Goal: Task Accomplishment & Management: Use online tool/utility

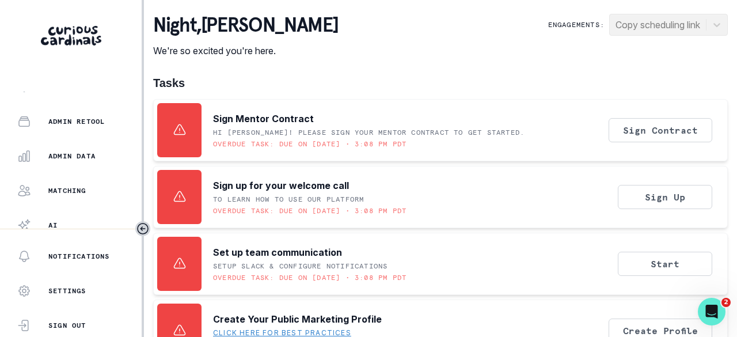
scroll to position [312, 0]
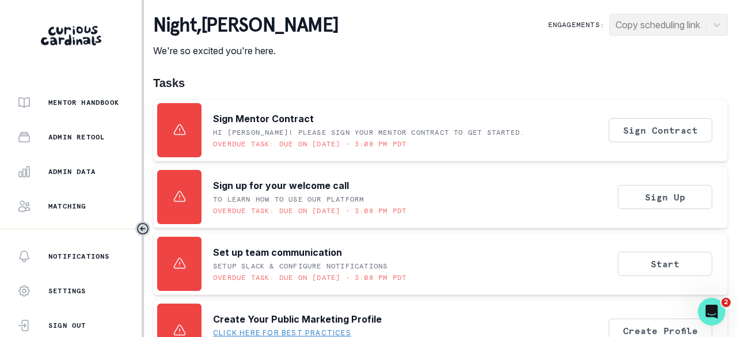
click at [75, 164] on button "Admin Data" at bounding box center [71, 171] width 142 height 23
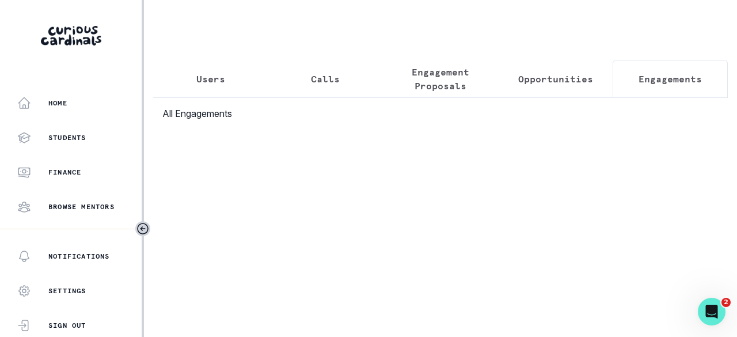
click at [641, 75] on p "Engagements" at bounding box center [670, 79] width 63 height 14
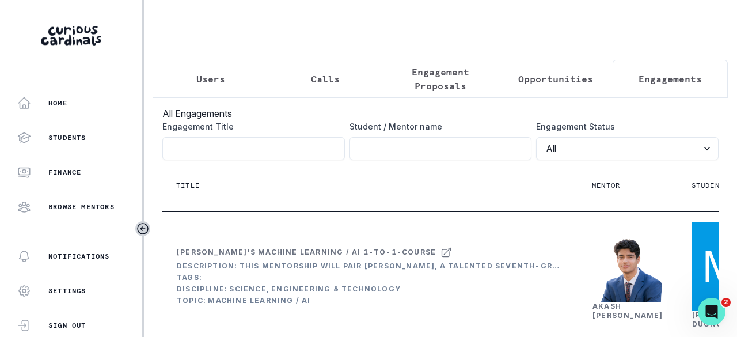
click at [394, 156] on input "Engagement Title" at bounding box center [441, 148] width 183 height 23
paste input "[PERSON_NAME]"
type input "[PERSON_NAME]"
click button "submit" at bounding box center [0, 0] width 0 height 0
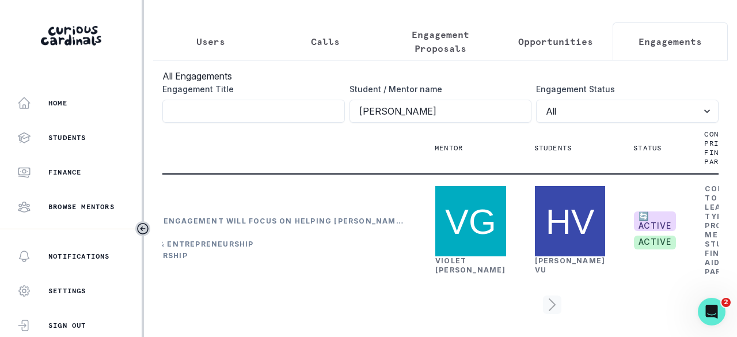
scroll to position [0, 163]
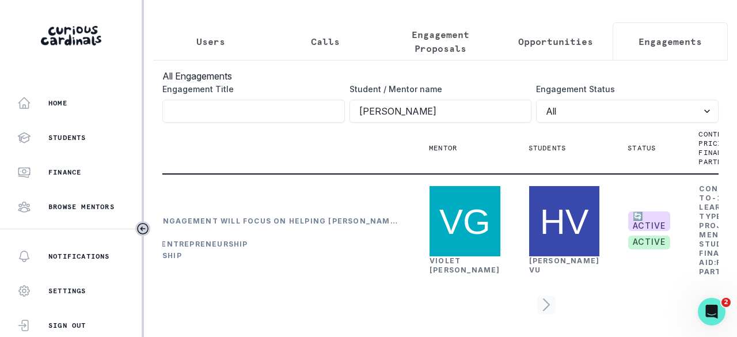
click at [445, 256] on link "[PERSON_NAME]" at bounding box center [465, 265] width 71 height 18
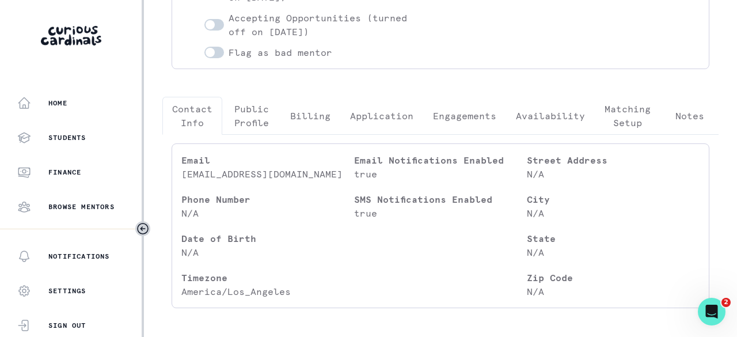
click at [470, 110] on p "Engagements" at bounding box center [464, 116] width 63 height 14
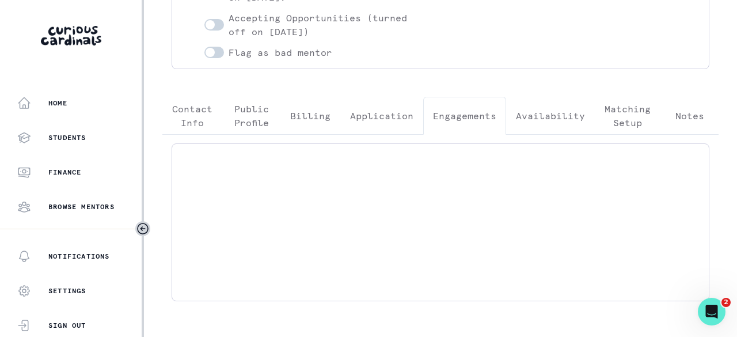
scroll to position [157, 0]
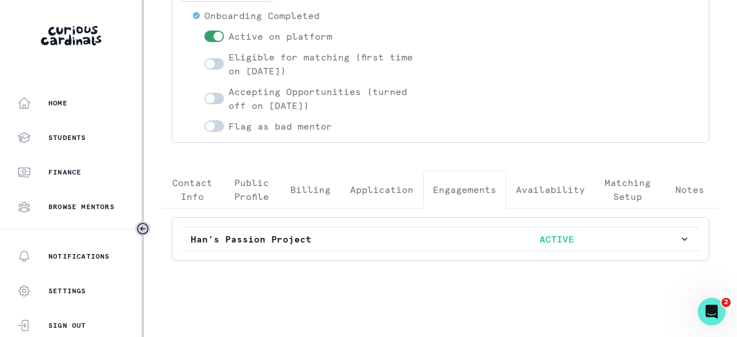
click at [437, 229] on button "Han's Passion Project ACTIVE" at bounding box center [440, 239] width 518 height 23
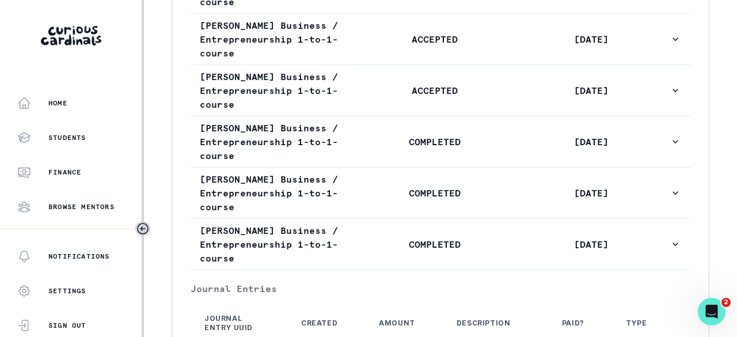
scroll to position [963, 0]
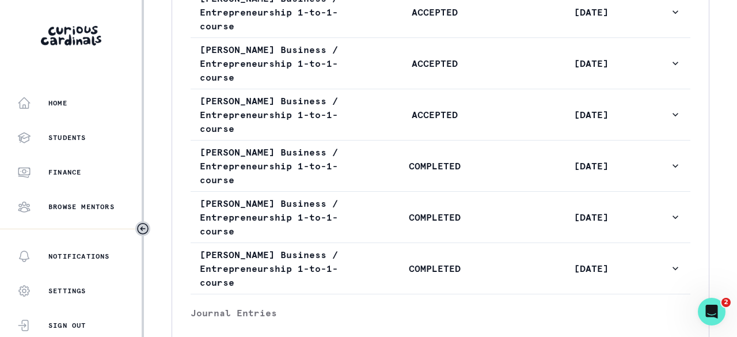
click at [401, 122] on p "ACCEPTED" at bounding box center [435, 115] width 157 height 14
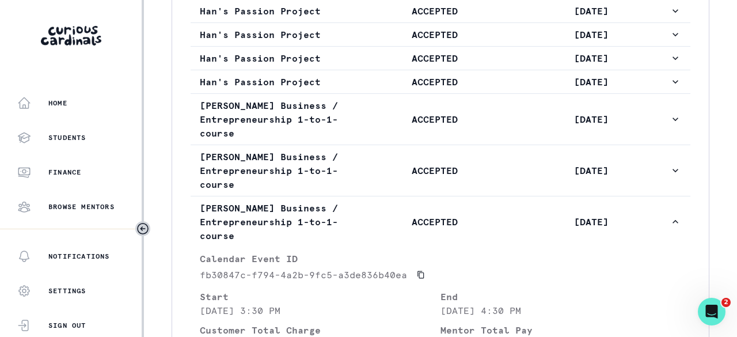
scroll to position [848, 0]
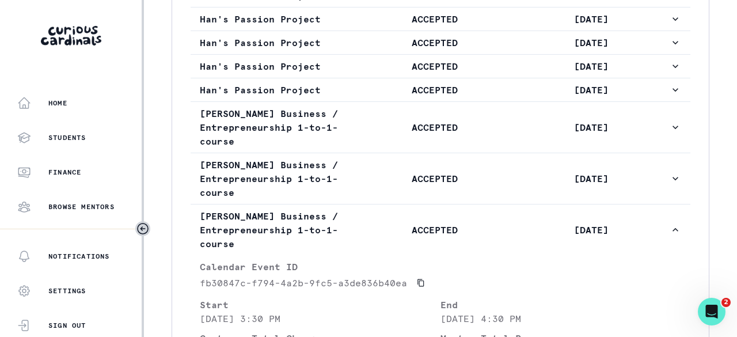
click at [401, 153] on button "[PERSON_NAME] Business / Entrepreneurship 1-to-1-course ACCEPTED [DATE]" at bounding box center [441, 127] width 500 height 51
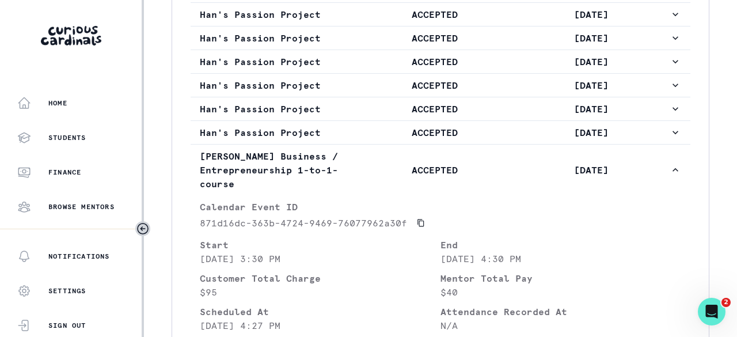
scroll to position [790, 0]
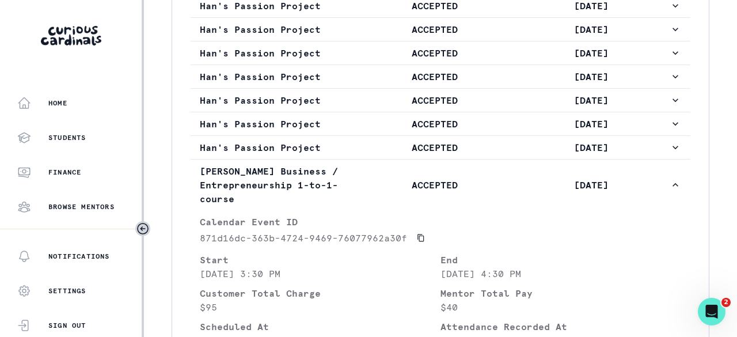
click at [387, 195] on button "[PERSON_NAME] Business / Entrepreneurship 1-to-1-course ACCEPTED [DATE]" at bounding box center [441, 185] width 500 height 51
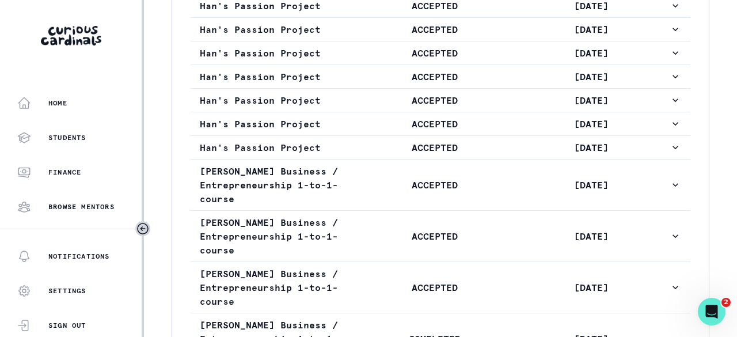
click at [389, 154] on p "ACCEPTED" at bounding box center [435, 148] width 157 height 14
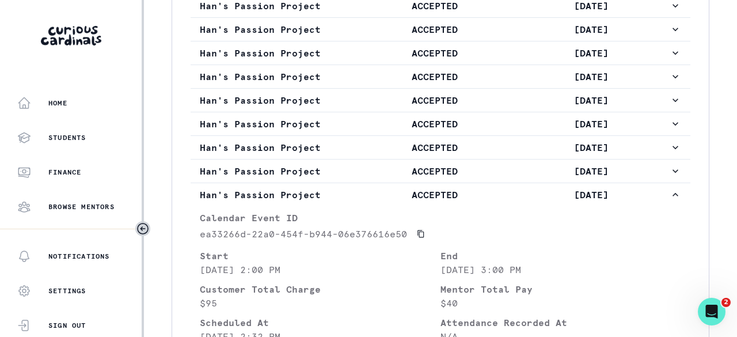
scroll to position [733, 0]
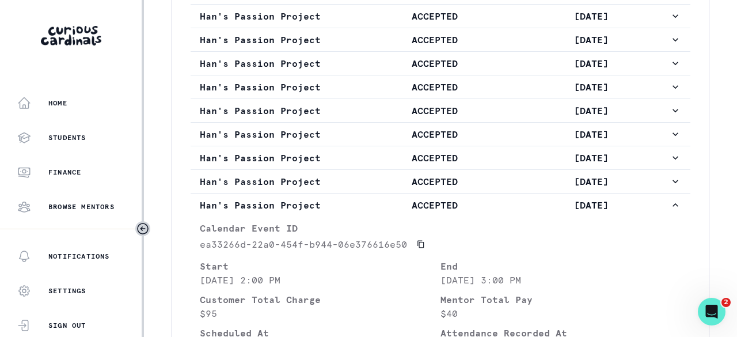
click at [389, 212] on p "ACCEPTED" at bounding box center [435, 205] width 157 height 14
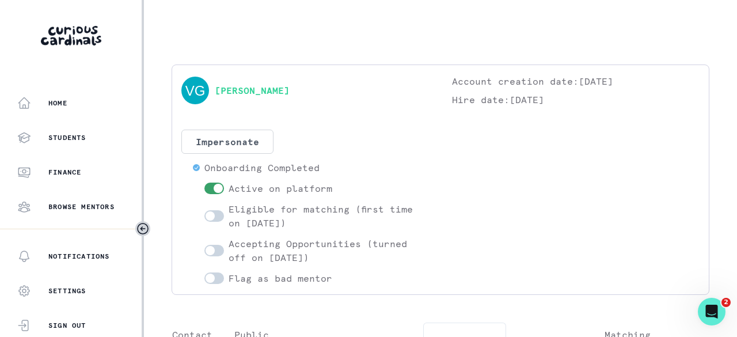
scroll to position [0, 0]
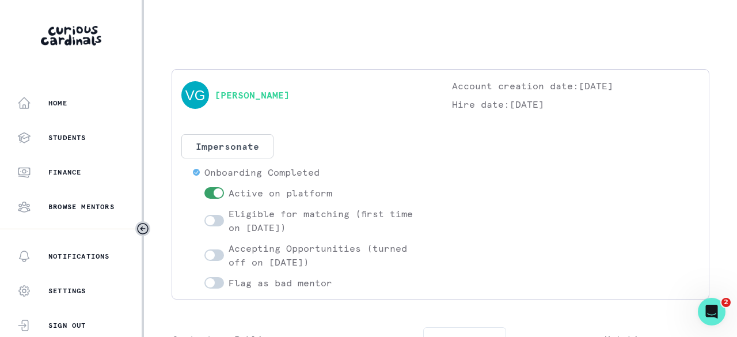
drag, startPoint x: 308, startPoint y: 97, endPoint x: 217, endPoint y: 96, distance: 91.0
click at [217, 96] on div "[PERSON_NAME]" at bounding box center [305, 95] width 248 height 32
copy link "[PERSON_NAME]"
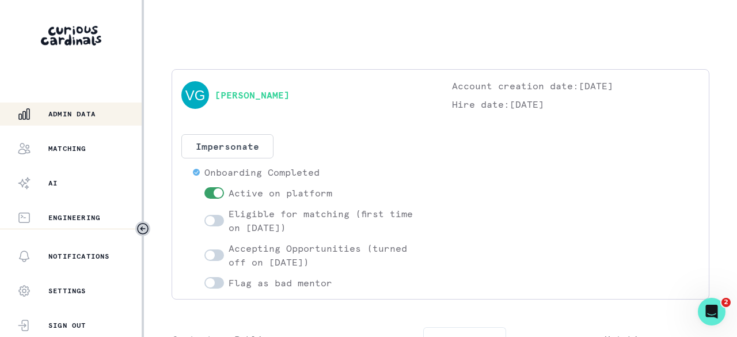
click at [67, 116] on p "Admin Data" at bounding box center [71, 113] width 47 height 9
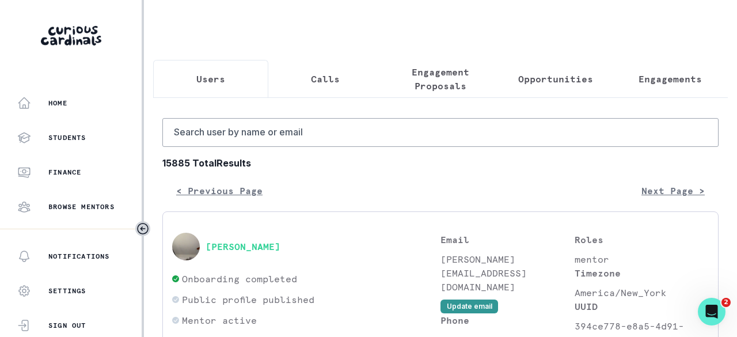
click at [652, 77] on p "Engagements" at bounding box center [670, 79] width 63 height 14
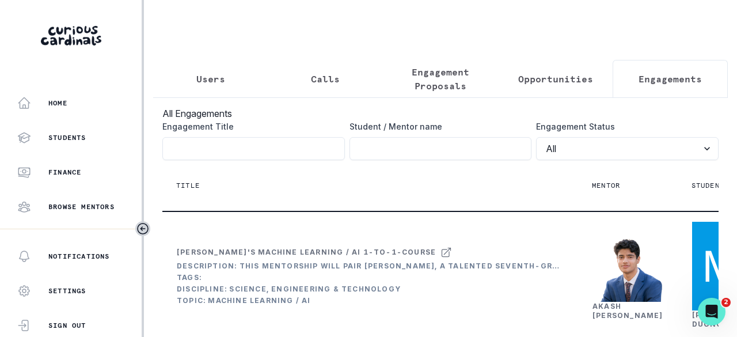
click at [394, 153] on input "Engagement Title" at bounding box center [441, 148] width 183 height 23
paste input "[PERSON_NAME]"
type input "[PERSON_NAME]"
click button "submit" at bounding box center [0, 0] width 0 height 0
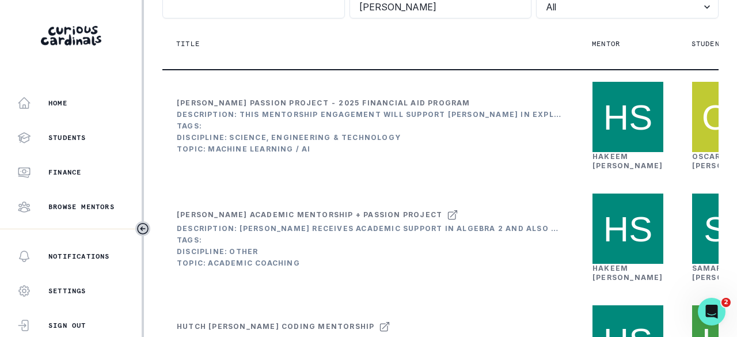
scroll to position [173, 0]
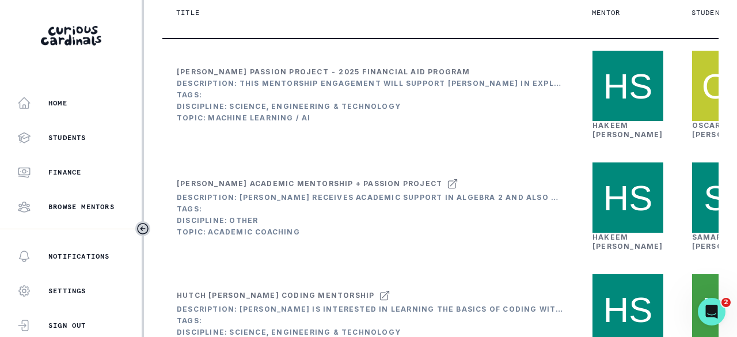
click at [599, 139] on link "[PERSON_NAME]" at bounding box center [628, 130] width 71 height 18
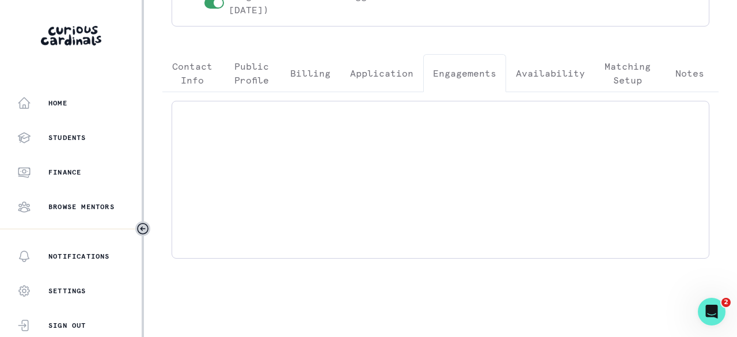
click at [457, 84] on button "Engagements" at bounding box center [464, 73] width 83 height 38
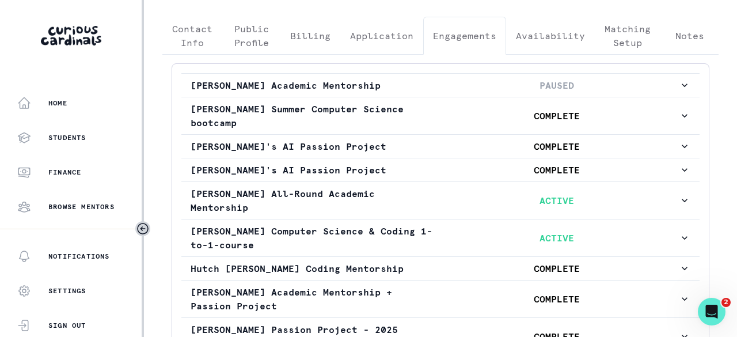
scroll to position [342, 0]
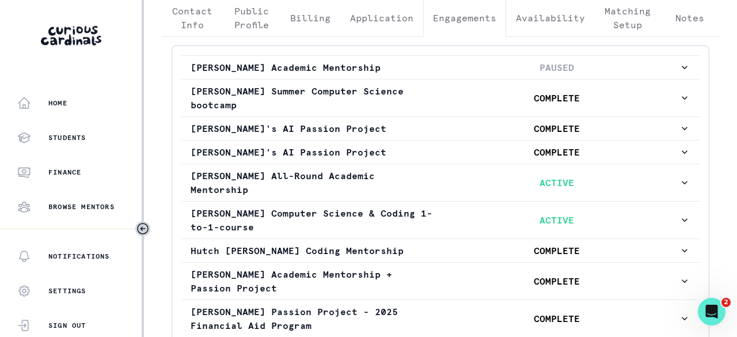
click at [434, 225] on button "[PERSON_NAME] Computer Science & Coding 1-to-1-course ACTIVE" at bounding box center [440, 220] width 518 height 37
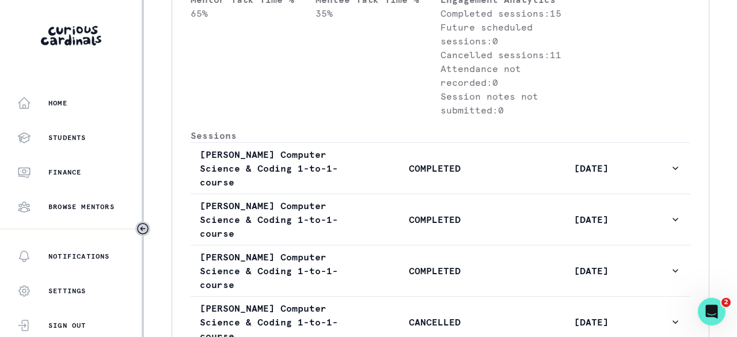
scroll to position [803, 0]
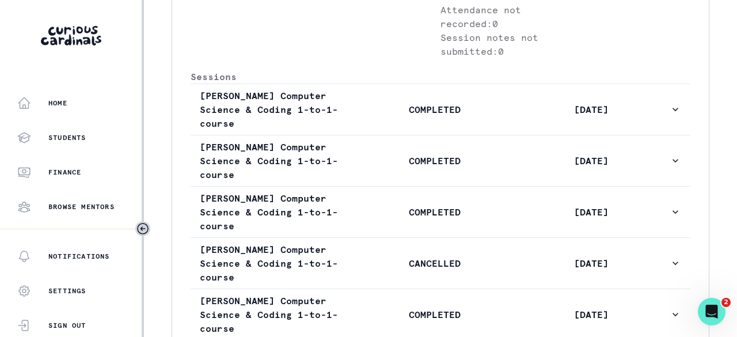
click at [391, 135] on button "[PERSON_NAME] Computer Science & Coding 1-to-1-course COMPLETED [DATE]" at bounding box center [441, 109] width 500 height 51
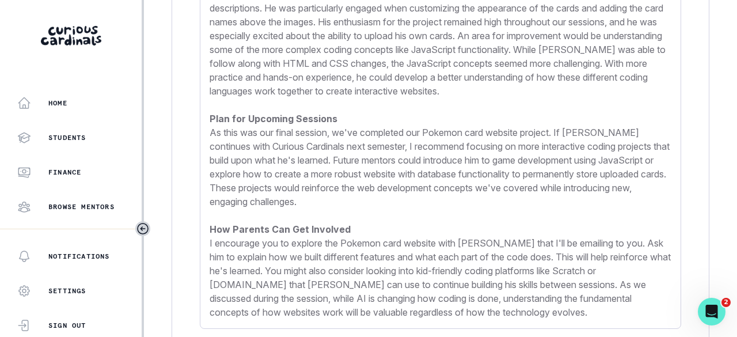
scroll to position [1782, 0]
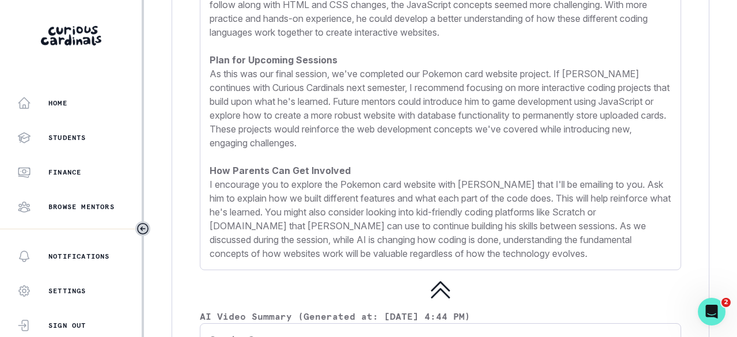
drag, startPoint x: 404, startPoint y: 127, endPoint x: 338, endPoint y: 158, distance: 72.9
click at [338, 150] on p "As this was our final session, we've completed our Pokemon card website project…" at bounding box center [441, 108] width 462 height 83
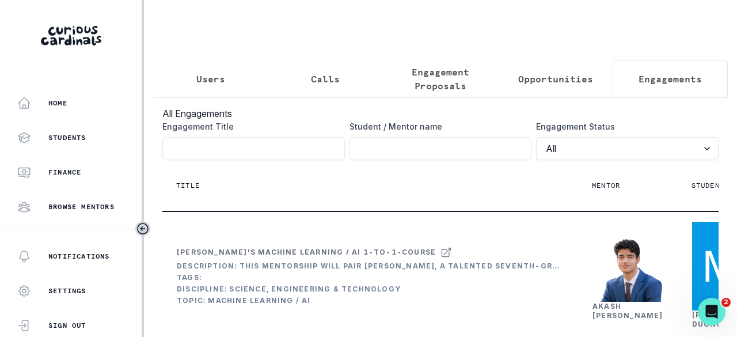
click at [465, 160] on input "Engagement Title" at bounding box center [441, 148] width 183 height 23
paste input "[PERSON_NAME]"
type input "[PERSON_NAME]"
click button "submit" at bounding box center [0, 0] width 0 height 0
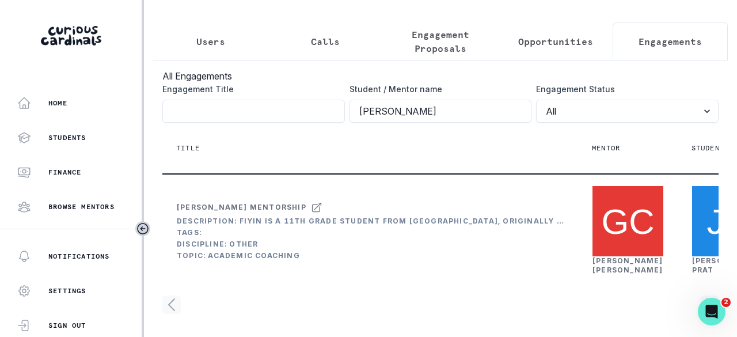
scroll to position [110, 0]
click at [606, 256] on link "[PERSON_NAME]" at bounding box center [628, 265] width 71 height 18
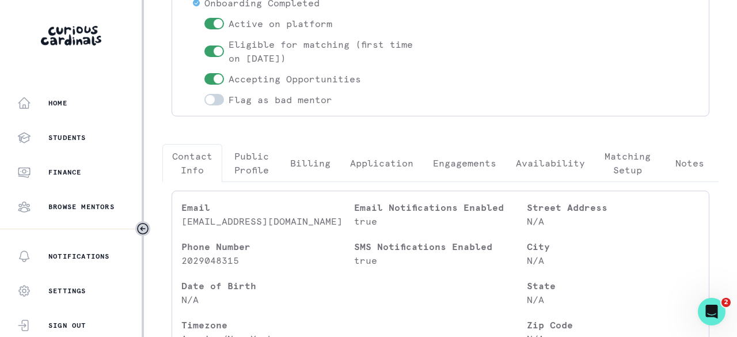
scroll to position [173, 0]
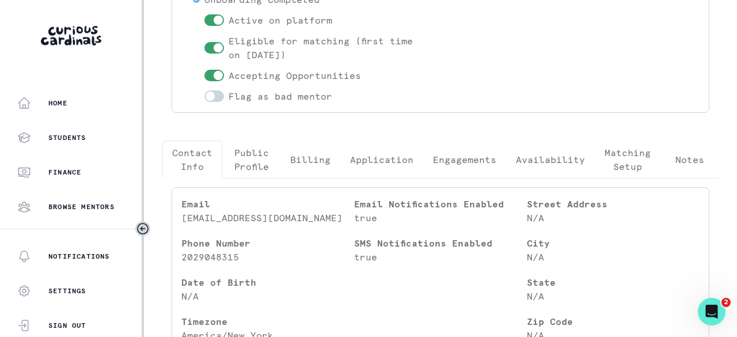
click at [471, 162] on p "Engagements" at bounding box center [464, 160] width 63 height 14
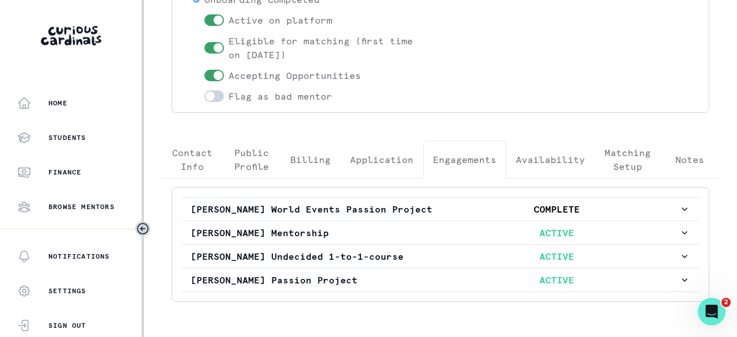
scroll to position [213, 0]
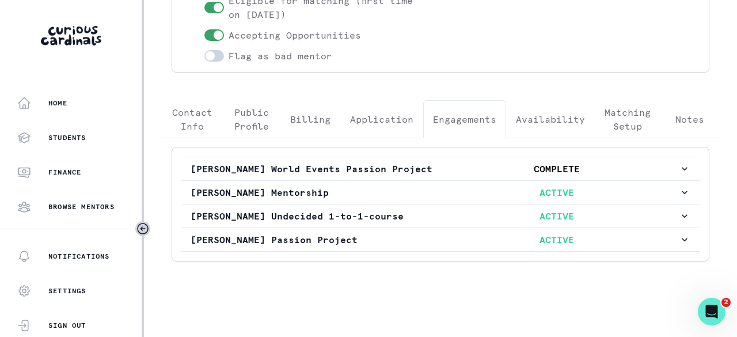
click at [448, 192] on p "ACTIVE" at bounding box center [557, 192] width 244 height 14
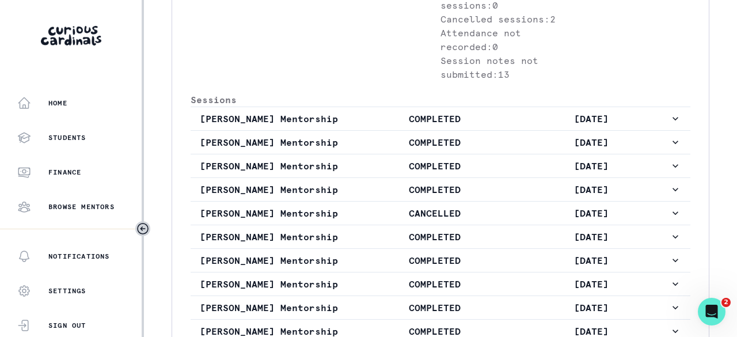
scroll to position [559, 0]
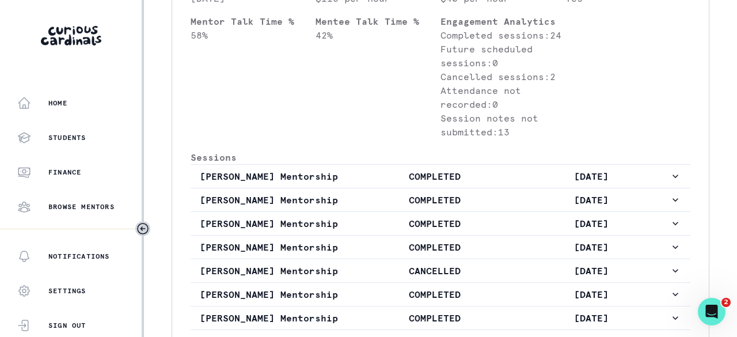
click at [396, 183] on p "COMPLETED" at bounding box center [435, 176] width 157 height 14
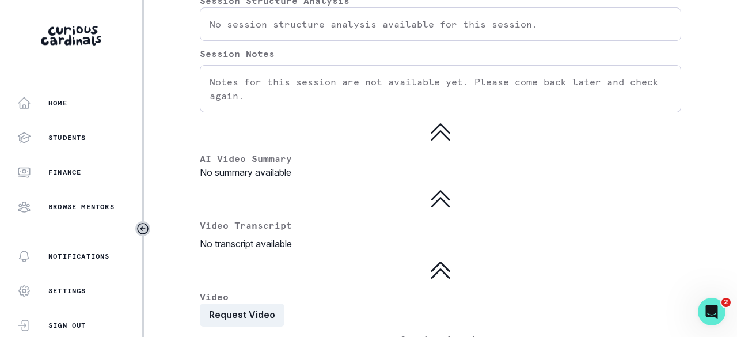
scroll to position [674, 0]
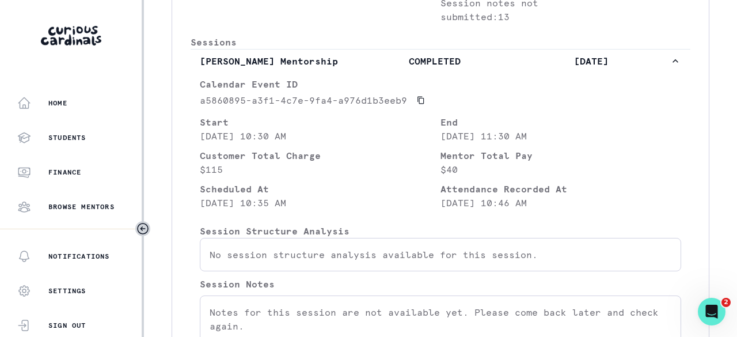
click at [383, 68] on p "COMPLETED" at bounding box center [435, 61] width 157 height 14
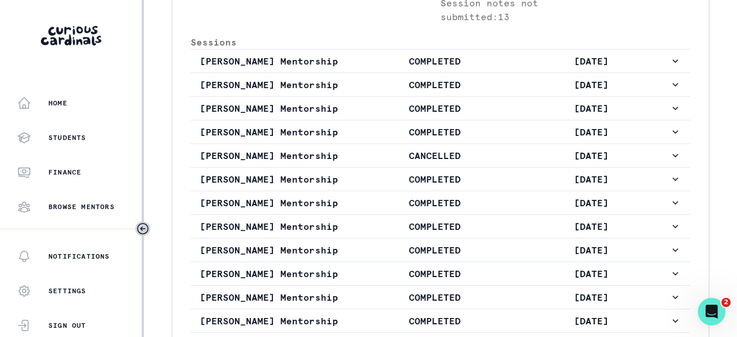
click at [385, 96] on button "[PERSON_NAME] Mentorship COMPLETED [DATE]" at bounding box center [441, 84] width 500 height 23
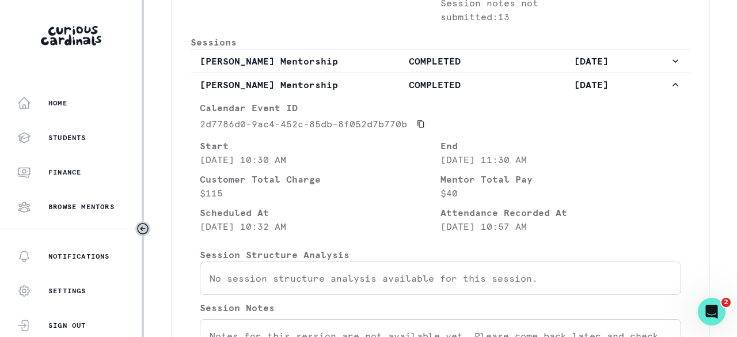
click at [385, 96] on button "[PERSON_NAME] Mentorship COMPLETED [DATE]" at bounding box center [441, 84] width 500 height 23
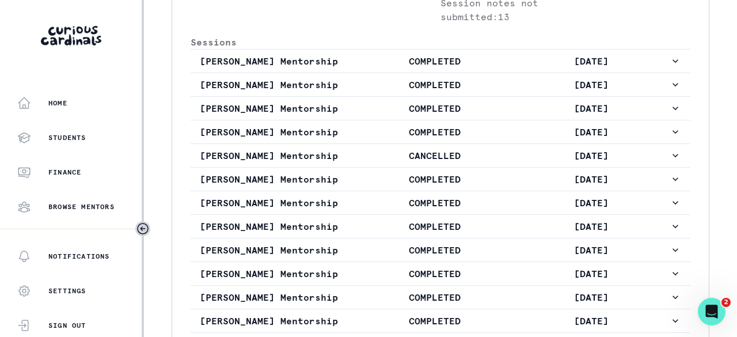
click at [384, 115] on p "COMPLETED" at bounding box center [435, 108] width 157 height 14
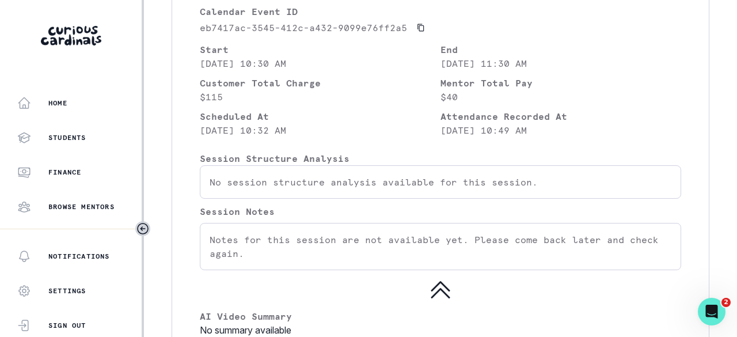
scroll to position [732, 0]
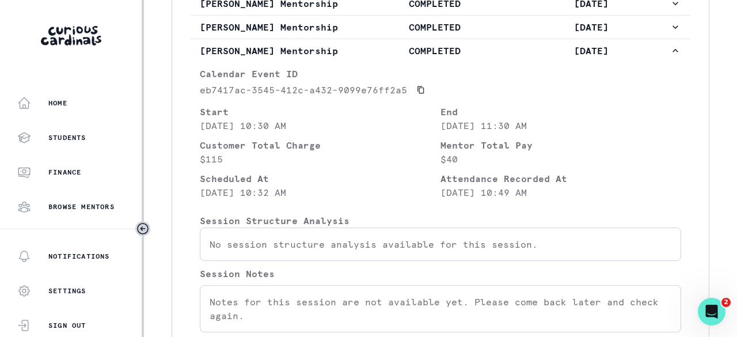
click at [380, 58] on p "COMPLETED" at bounding box center [435, 51] width 157 height 14
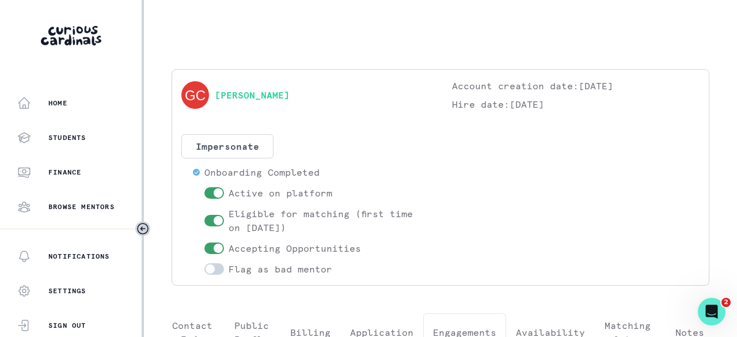
scroll to position [369, 0]
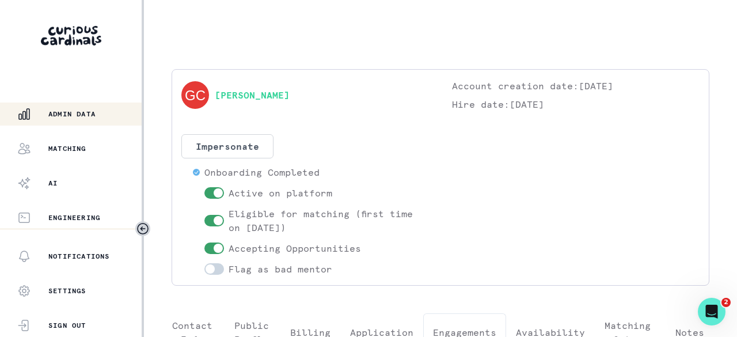
click at [93, 120] on div "Admin Data" at bounding box center [79, 114] width 124 height 14
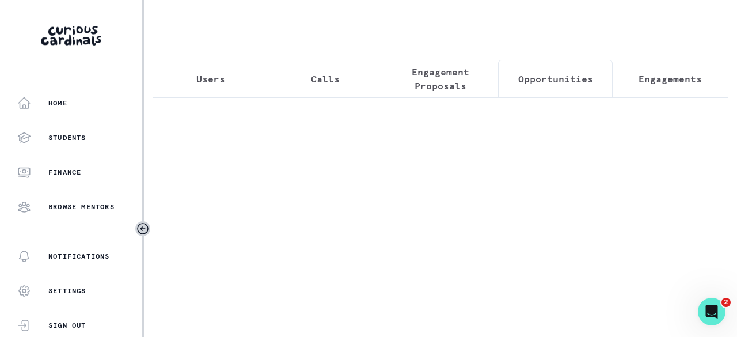
click at [543, 74] on p "Opportunities" at bounding box center [555, 79] width 75 height 14
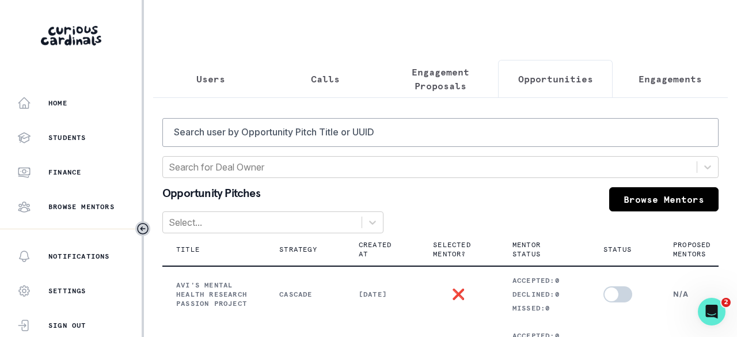
click at [639, 79] on p "Engagements" at bounding box center [670, 79] width 63 height 14
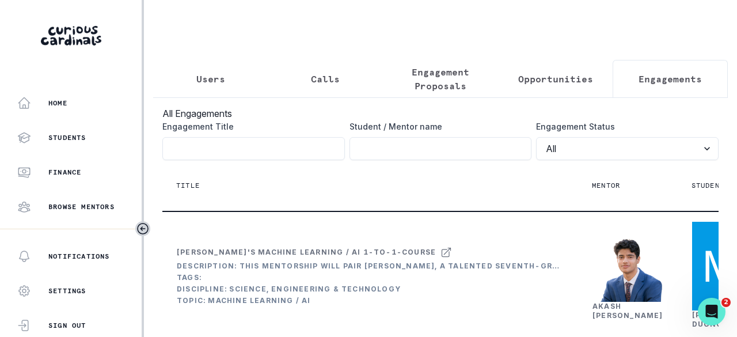
click at [402, 155] on input "Engagement Title" at bounding box center [441, 148] width 183 height 23
paste input "[PERSON_NAME]"
type input "[PERSON_NAME]"
click button "submit" at bounding box center [0, 0] width 0 height 0
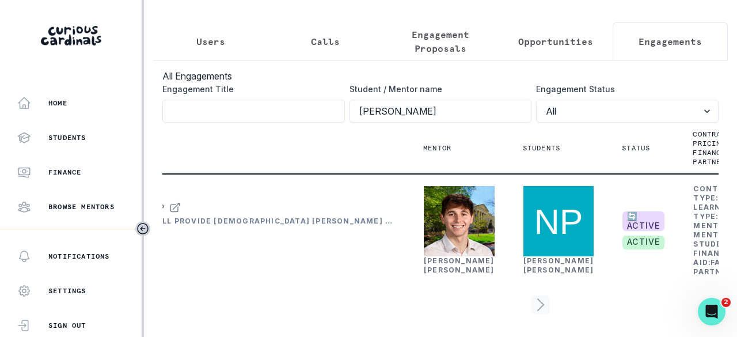
scroll to position [0, 183]
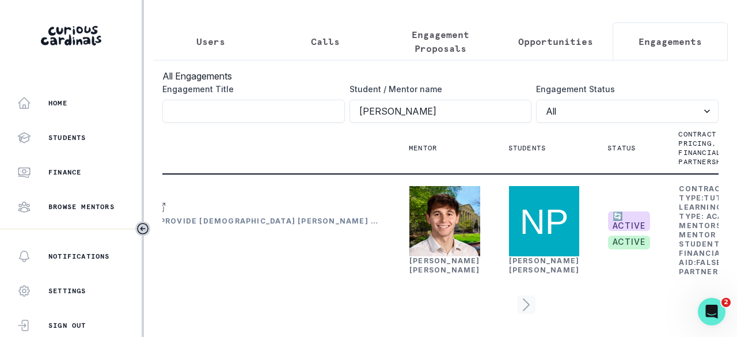
click at [418, 256] on link "[PERSON_NAME]" at bounding box center [445, 265] width 71 height 18
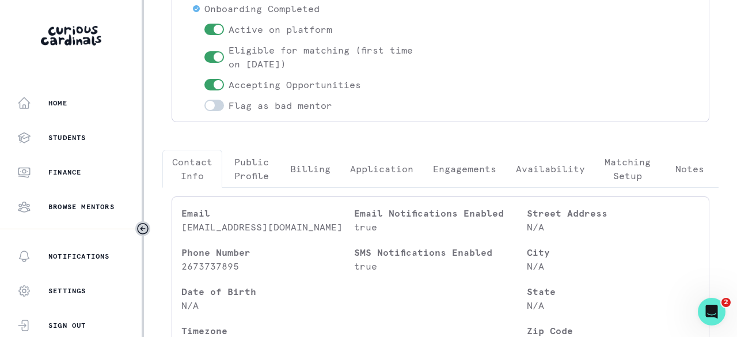
scroll to position [173, 0]
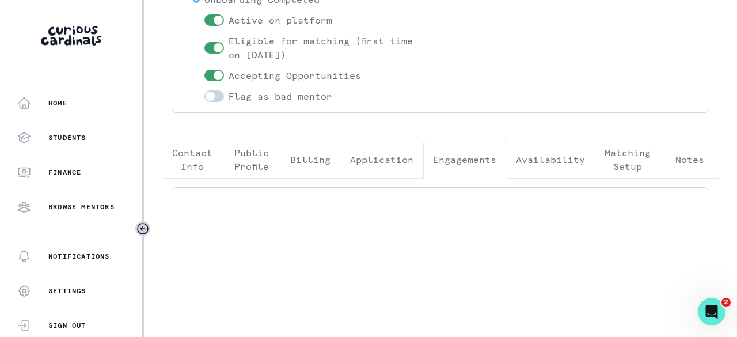
click at [450, 141] on button "Engagements" at bounding box center [464, 160] width 83 height 38
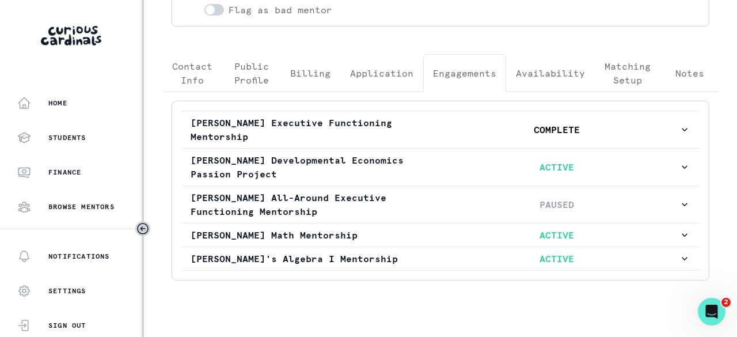
scroll to position [264, 0]
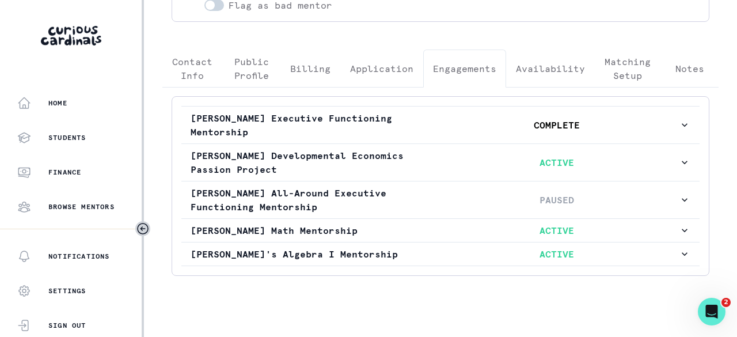
click at [354, 224] on p "[PERSON_NAME] Math Mentorship" at bounding box center [313, 231] width 244 height 14
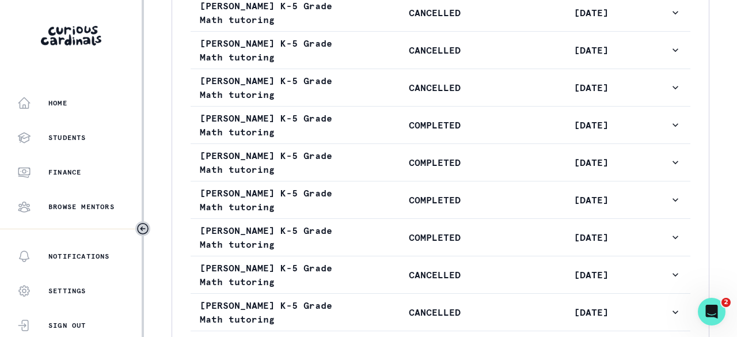
scroll to position [782, 0]
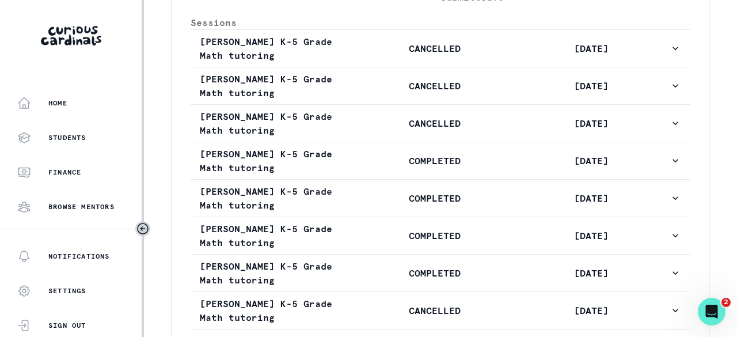
click at [378, 168] on p "COMPLETED" at bounding box center [435, 161] width 157 height 14
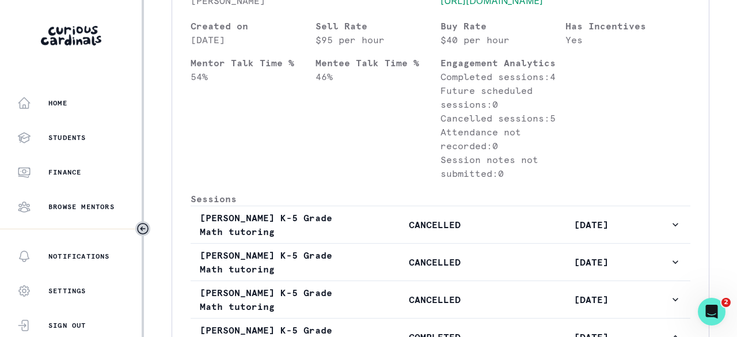
scroll to position [667, 0]
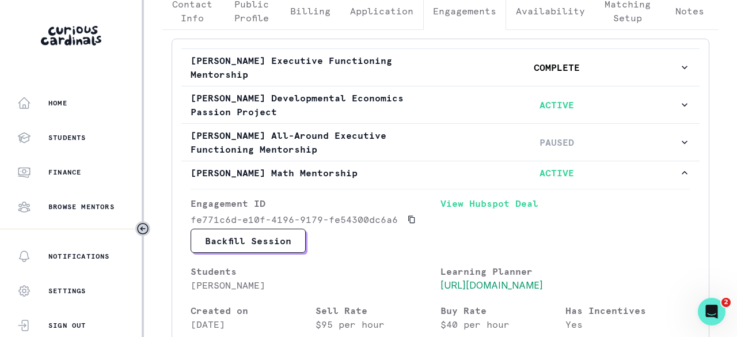
click at [385, 166] on p "[PERSON_NAME] Math Mentorship" at bounding box center [313, 173] width 244 height 14
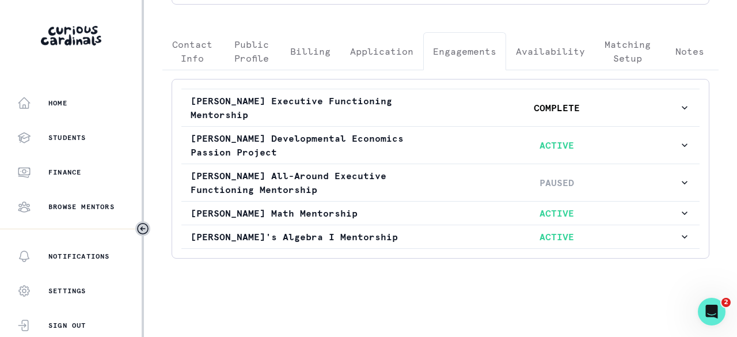
scroll to position [264, 0]
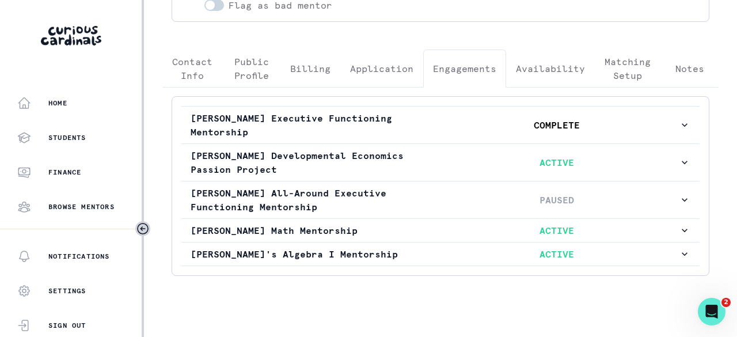
click at [313, 224] on p "[PERSON_NAME] Math Mentorship" at bounding box center [313, 231] width 244 height 14
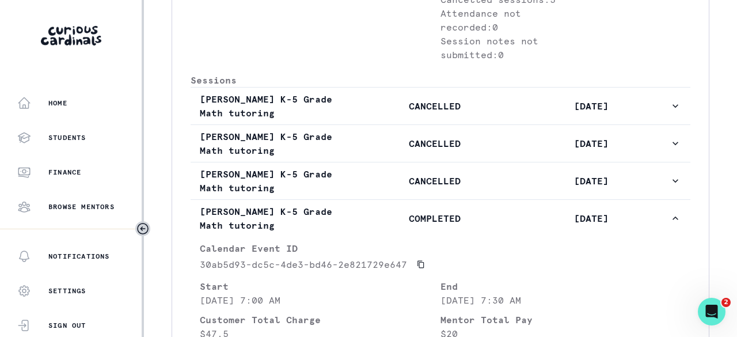
scroll to position [782, 0]
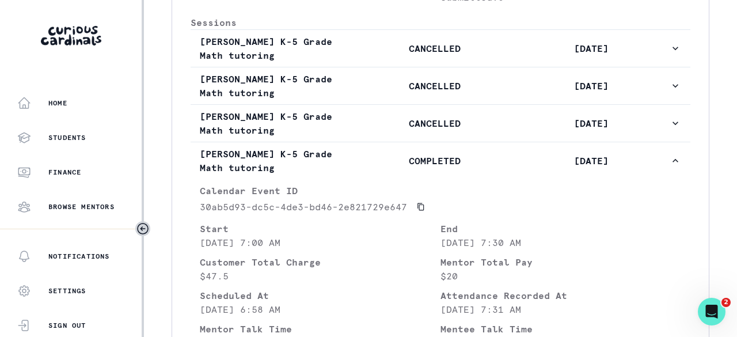
click at [381, 165] on p "COMPLETED" at bounding box center [435, 161] width 157 height 14
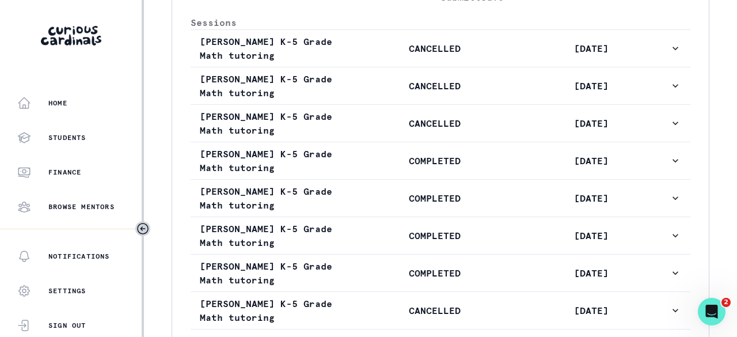
click at [381, 165] on p "COMPLETED" at bounding box center [435, 161] width 157 height 14
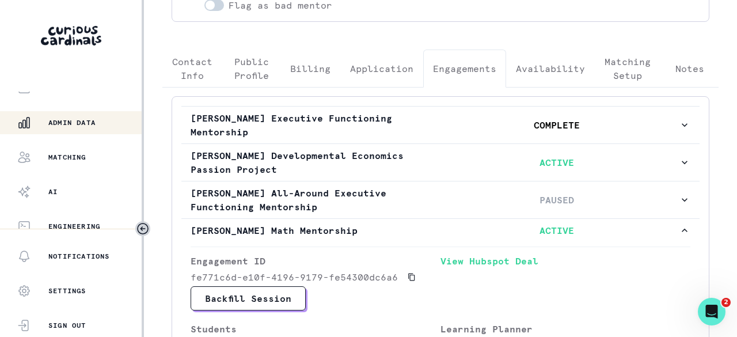
scroll to position [369, 0]
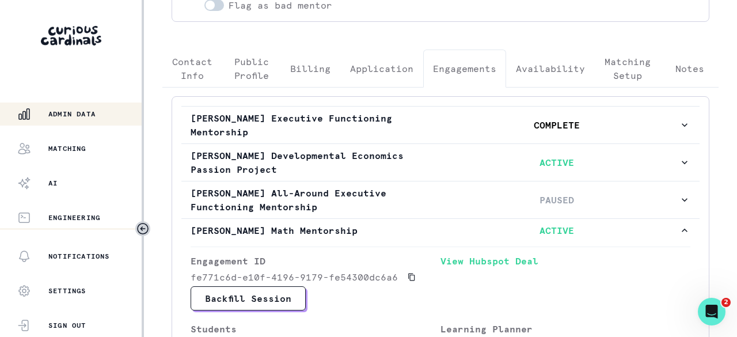
click at [81, 112] on p "Admin Data" at bounding box center [71, 113] width 47 height 9
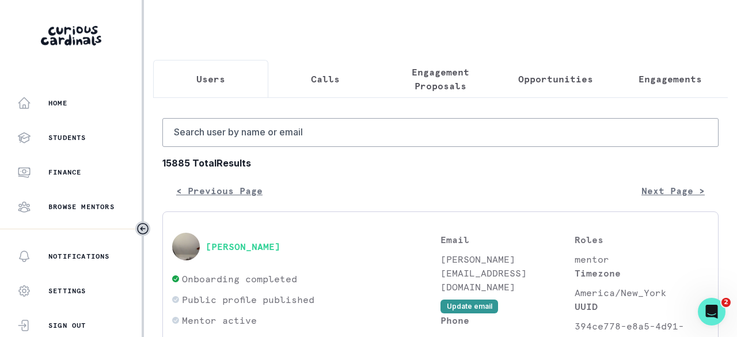
click at [221, 81] on p "Users" at bounding box center [210, 79] width 29 height 14
click at [238, 143] on input "Search user by name or email" at bounding box center [440, 132] width 556 height 29
paste input "[PERSON_NAME]"
type input "[PERSON_NAME]"
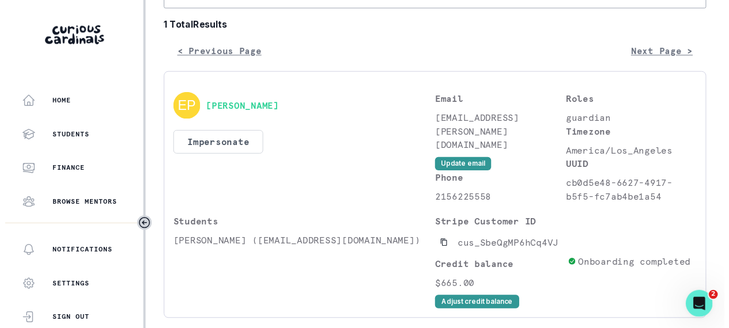
scroll to position [173, 0]
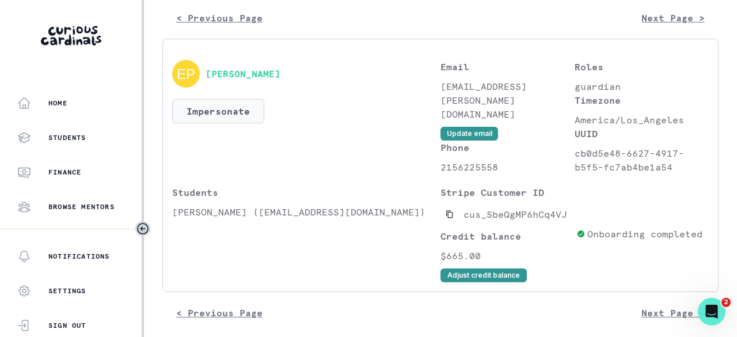
click at [243, 119] on button "Impersonate" at bounding box center [218, 111] width 92 height 24
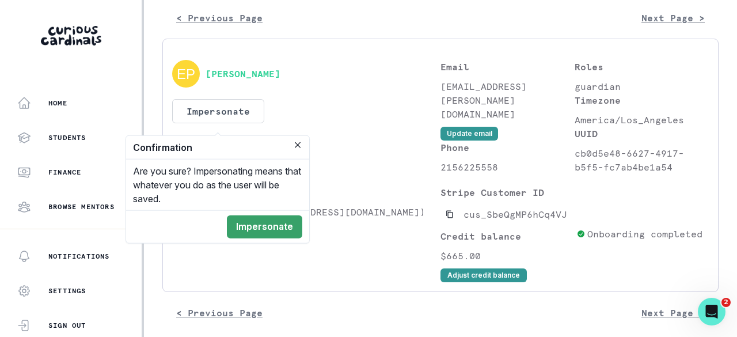
click at [268, 228] on button "Impersonate" at bounding box center [264, 226] width 75 height 23
